Goal: Check status: Check status

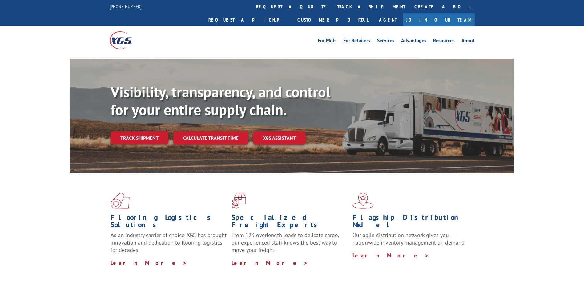
click at [150, 135] on div "Visibility, transparency, and control for your entire supply chain. Track shipm…" at bounding box center [311, 126] width 403 height 86
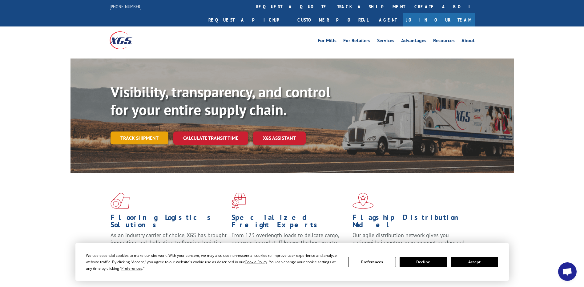
click at [152, 131] on link "Track shipment" at bounding box center [139, 137] width 58 height 13
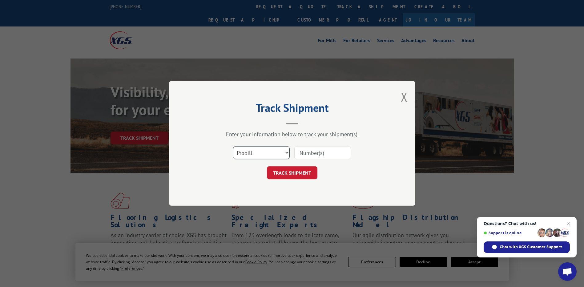
click at [285, 152] on select "Select category... Probill BOL PO" at bounding box center [261, 152] width 57 height 13
select select "bol"
click at [233, 146] on select "Select category... Probill BOL PO" at bounding box center [261, 152] width 57 height 13
click at [303, 155] on input at bounding box center [322, 152] width 57 height 13
paste input "5068515405"
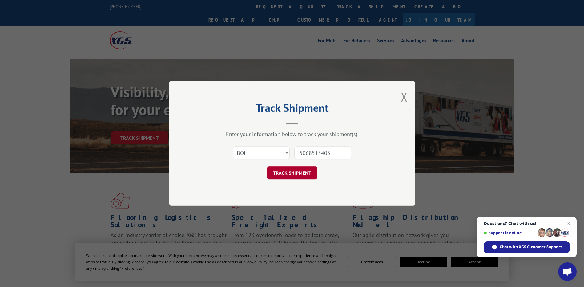
type input "5068515405"
click at [295, 174] on button "TRACK SHIPMENT" at bounding box center [292, 172] width 50 height 13
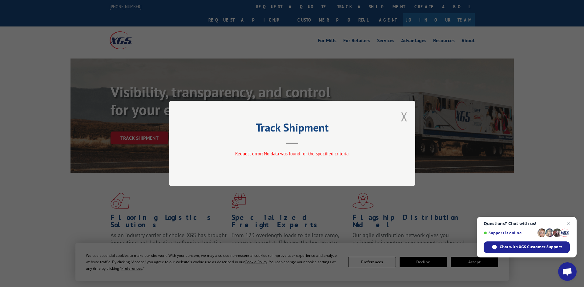
click at [404, 113] on button "Close modal" at bounding box center [404, 116] width 7 height 16
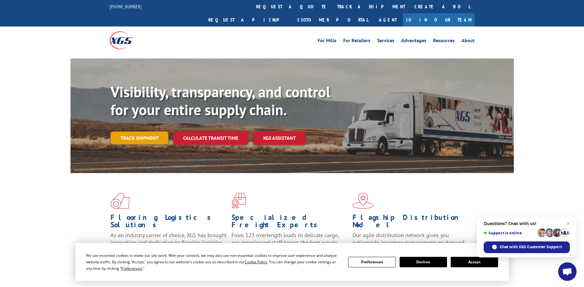
click at [156, 131] on link "Track shipment" at bounding box center [139, 137] width 58 height 13
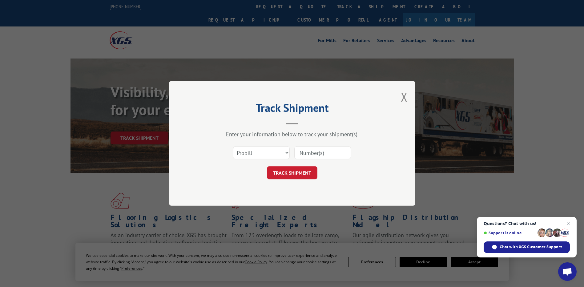
click at [306, 149] on input at bounding box center [322, 152] width 57 height 13
paste input "5068515405"
type input "5068515405"
click at [295, 175] on button "TRACK SHIPMENT" at bounding box center [292, 172] width 50 height 13
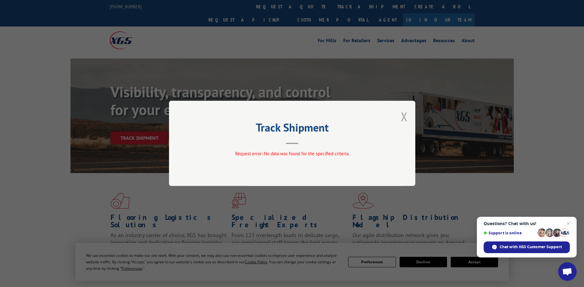
click at [404, 115] on button "Close modal" at bounding box center [404, 116] width 7 height 16
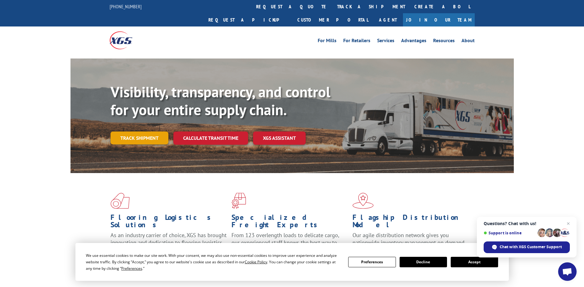
click at [146, 131] on link "Track shipment" at bounding box center [139, 137] width 58 height 13
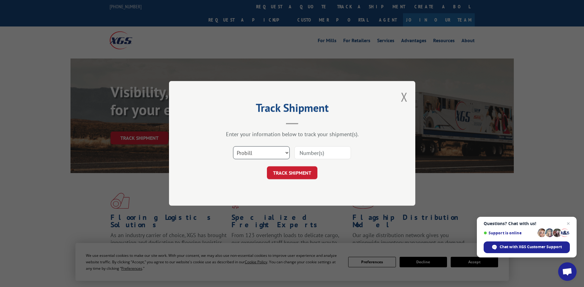
click at [285, 152] on select "Select category... Probill BOL PO" at bounding box center [261, 152] width 57 height 13
select select "po"
click at [233, 146] on select "Select category... Probill BOL PO" at bounding box center [261, 152] width 57 height 13
click at [304, 152] on input at bounding box center [322, 152] width 57 height 13
type input "5068515405"
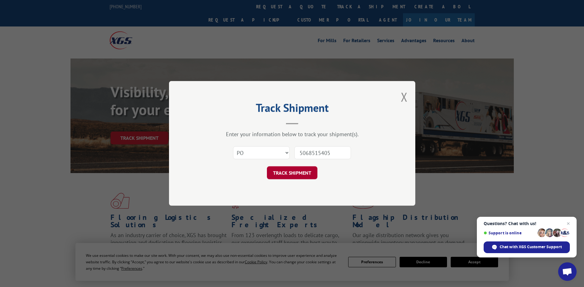
click at [298, 172] on button "TRACK SHIPMENT" at bounding box center [292, 172] width 50 height 13
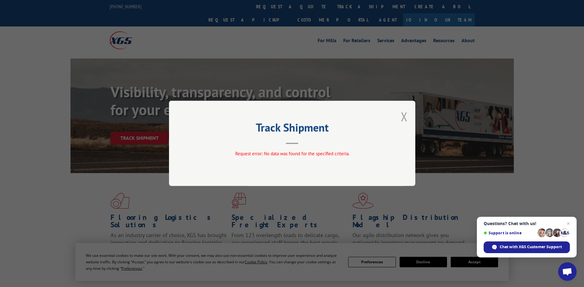
click at [405, 119] on button "Close modal" at bounding box center [404, 116] width 7 height 16
